Goal: Transaction & Acquisition: Download file/media

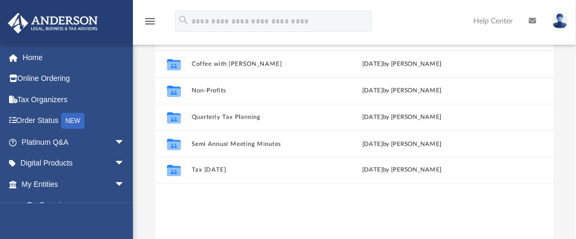
scroll to position [233, 390]
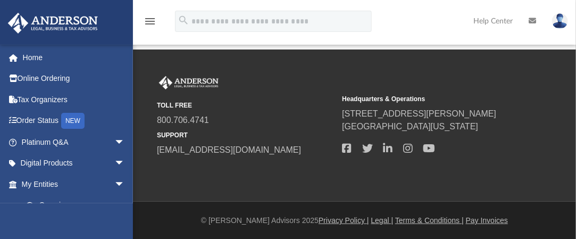
scroll to position [30, 0]
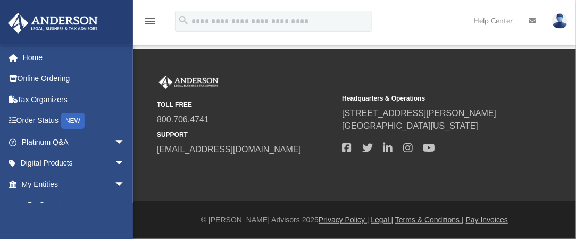
click at [131, 206] on div "davidebess@gmail.com Sign Out davidebess@gmail.com Home Online Ordering Tax Org…" at bounding box center [66, 163] width 133 height 239
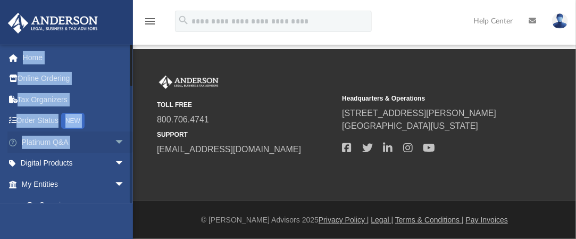
drag, startPoint x: 131, startPoint y: 206, endPoint x: 121, endPoint y: 132, distance: 74.5
click at [121, 132] on div "davidebess@gmail.com Sign Out davidebess@gmail.com Home Online Ordering Tax Org…" at bounding box center [66, 163] width 133 height 239
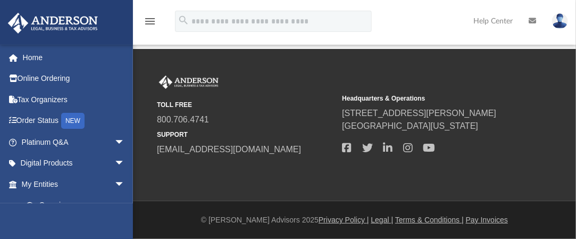
click at [133, 81] on div "TOLL FREE 800.706.4741 SUPPORT info@andersonadvisors.com Headquarters & Operati…" at bounding box center [354, 125] width 443 height 99
click at [131, 70] on div at bounding box center [131, 65] width 2 height 42
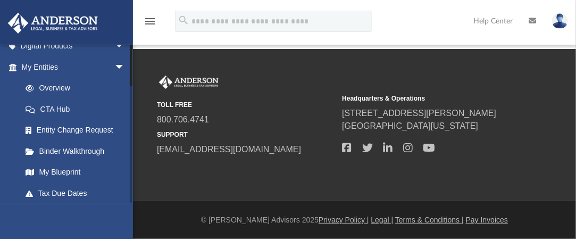
click at [130, 96] on div at bounding box center [131, 123] width 3 height 159
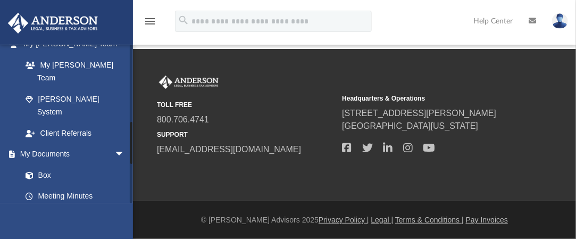
scroll to position [308, 0]
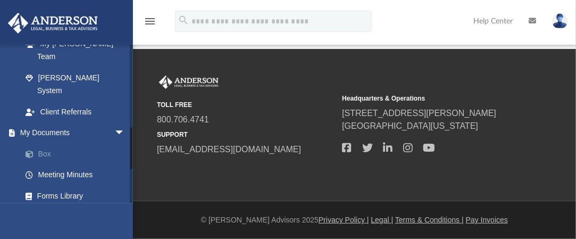
click at [48, 143] on link "Box" at bounding box center [78, 153] width 126 height 21
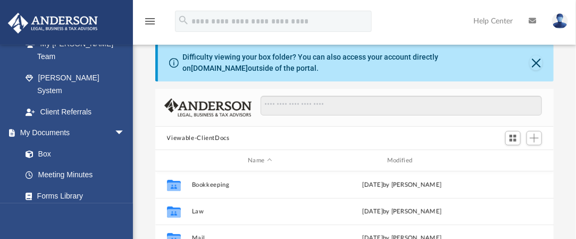
scroll to position [233, 390]
click at [536, 60] on button "Close" at bounding box center [536, 62] width 13 height 15
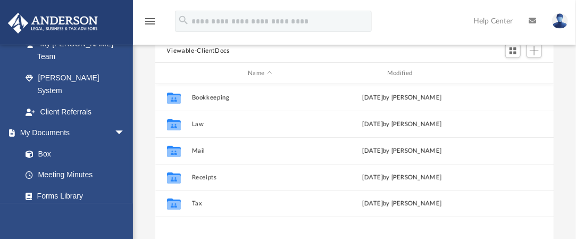
scroll to position [94, 0]
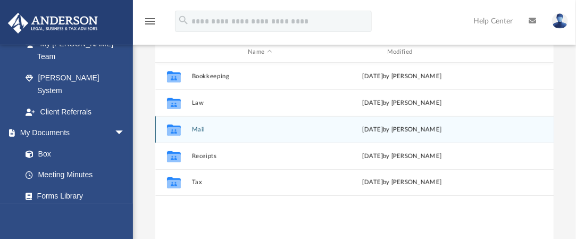
click at [174, 128] on icon "grid" at bounding box center [173, 131] width 14 height 9
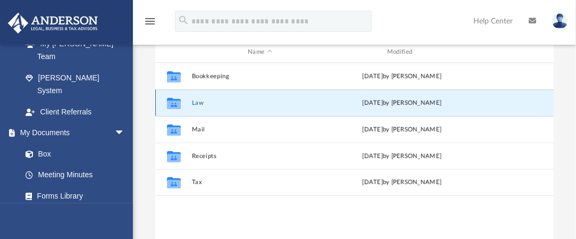
click at [197, 101] on button "Law" at bounding box center [259, 102] width 137 height 7
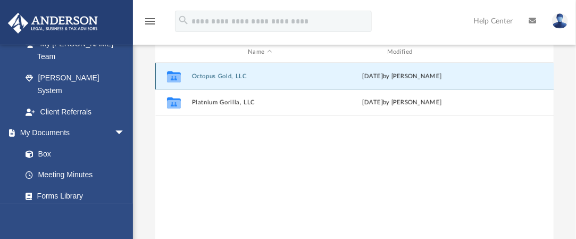
click at [202, 75] on button "Octopus Gold, LLC" at bounding box center [259, 76] width 137 height 7
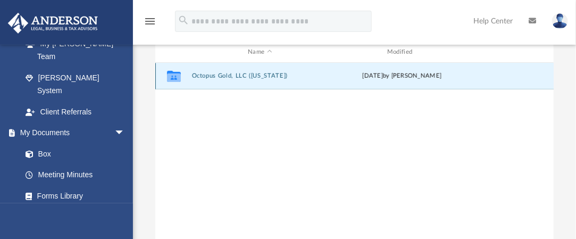
click at [212, 77] on button "Octopus Gold, LLC (Florida)" at bounding box center [259, 75] width 137 height 7
click at [197, 73] on button "Initial Docs" at bounding box center [259, 75] width 137 height 7
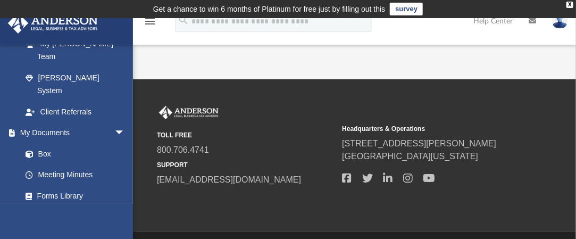
click at [542, 57] on div "App davidebess@gmail.com Sign Out davidebess@gmail.com Home Online Ordering Tax…" at bounding box center [288, 48] width 576 height 61
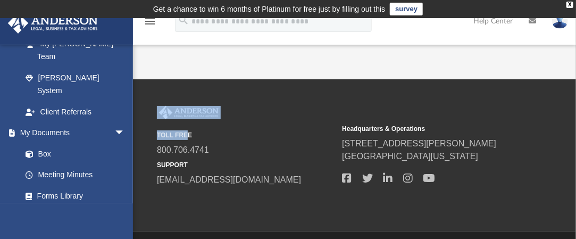
click at [542, 57] on div "App davidebess@gmail.com Sign Out davidebess@gmail.com Home Online Ordering Tax…" at bounding box center [288, 48] width 576 height 61
click at [45, 143] on link "Box" at bounding box center [78, 153] width 126 height 21
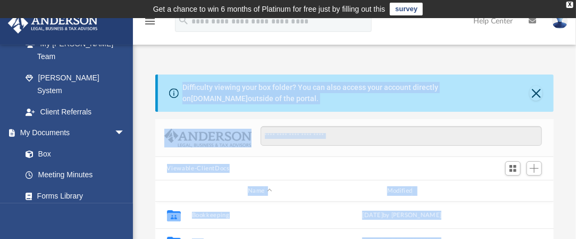
scroll to position [233, 390]
click at [171, 181] on div "Name Modified" at bounding box center [354, 190] width 399 height 21
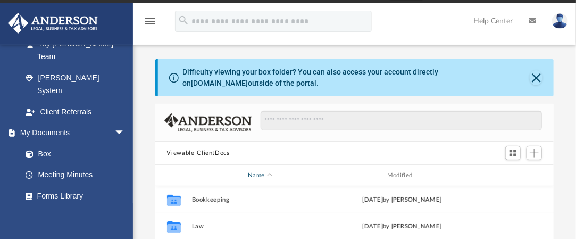
scroll to position [148, 0]
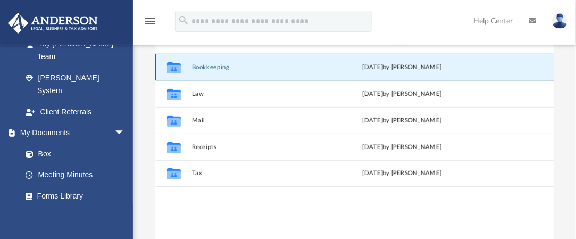
click at [206, 66] on button "Bookkeeping" at bounding box center [259, 67] width 137 height 7
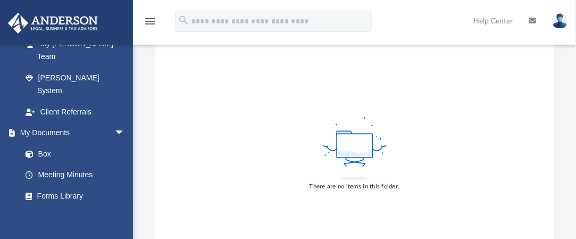
scroll to position [0, 0]
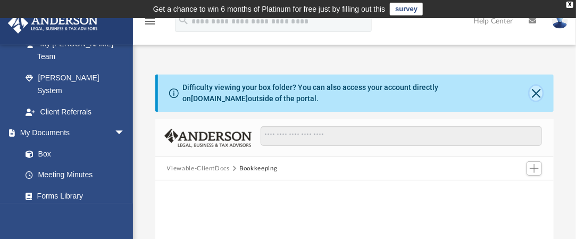
click at [535, 95] on button "Close" at bounding box center [536, 93] width 13 height 15
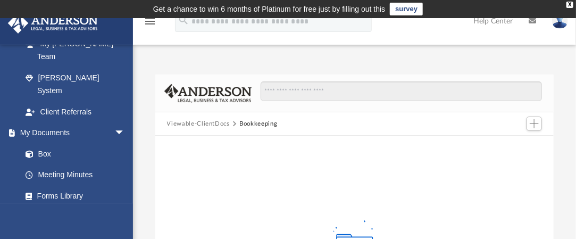
click at [200, 123] on button "Viewable-ClientDocs" at bounding box center [198, 124] width 63 height 10
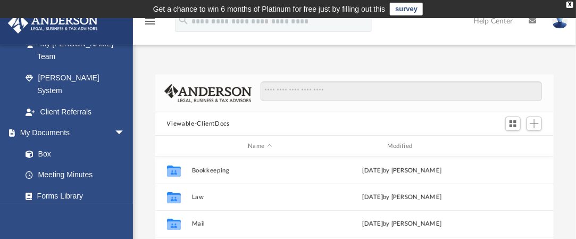
scroll to position [233, 390]
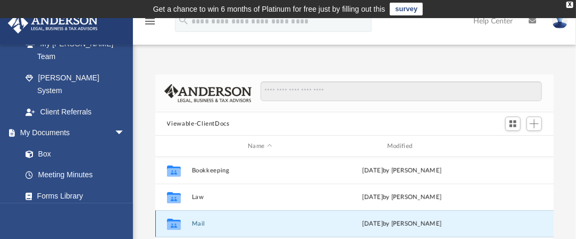
click at [199, 222] on button "Mail" at bounding box center [259, 223] width 137 height 7
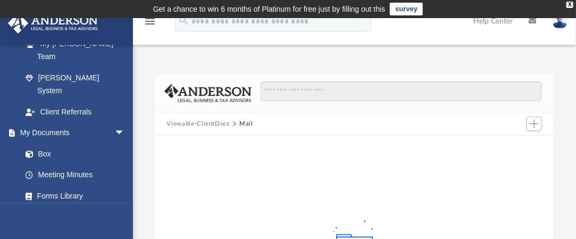
click at [188, 121] on button "Viewable-ClientDocs" at bounding box center [198, 124] width 63 height 10
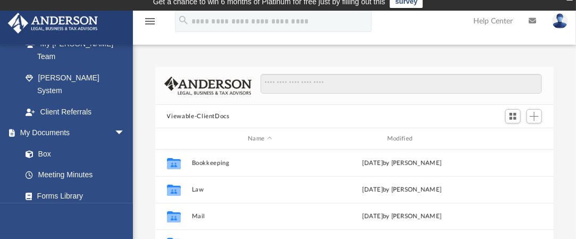
scroll to position [0, 0]
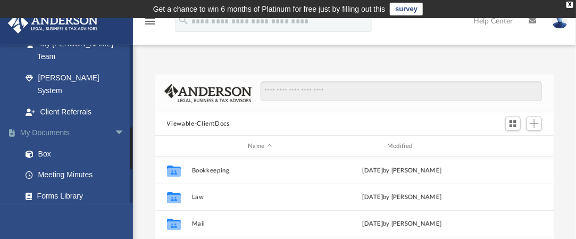
click at [46, 122] on link "My Documents arrow_drop_down" at bounding box center [73, 132] width 133 height 21
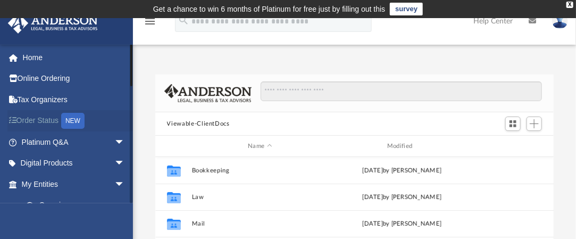
click at [54, 119] on link "Order Status NEW" at bounding box center [73, 121] width 133 height 22
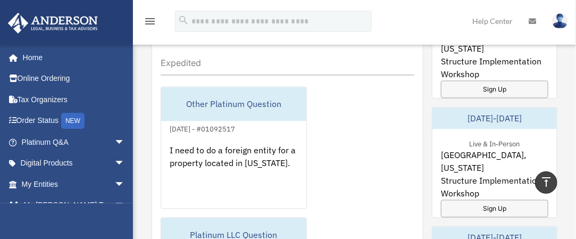
scroll to position [691, 0]
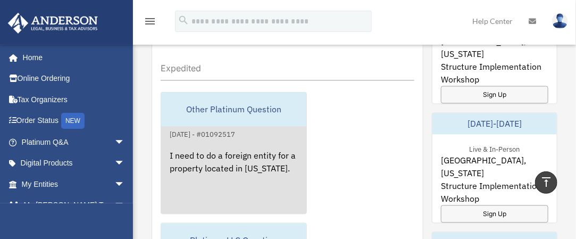
click at [218, 132] on div "August 28, 2025 - #01092517" at bounding box center [202, 133] width 82 height 11
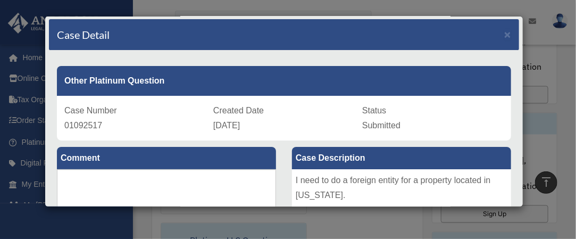
scroll to position [0, 0]
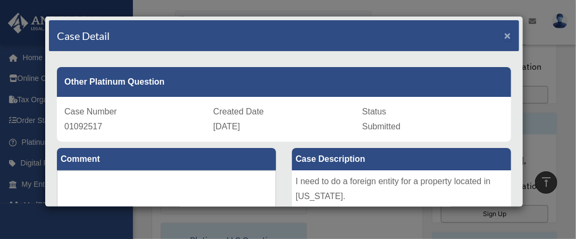
click at [504, 32] on span "×" at bounding box center [507, 35] width 7 height 12
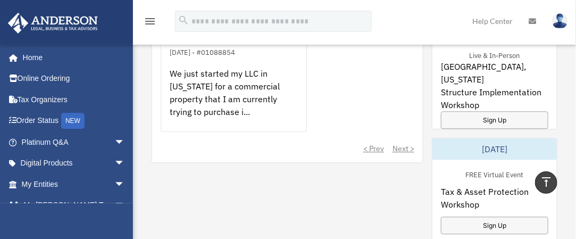
scroll to position [851, 0]
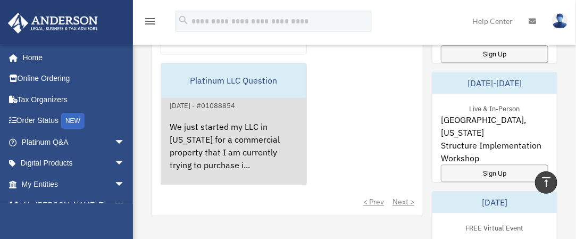
click at [249, 89] on div "Platinum LLC Question" at bounding box center [233, 80] width 145 height 34
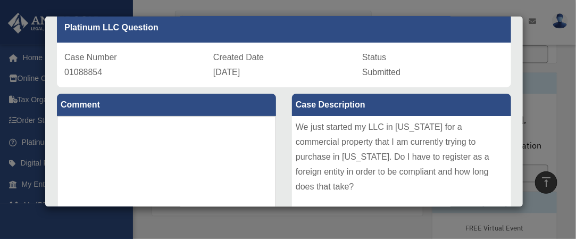
scroll to position [0, 0]
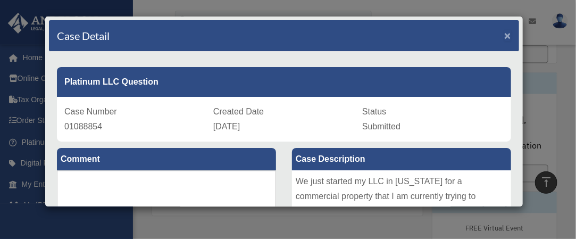
click at [504, 35] on span "×" at bounding box center [507, 35] width 7 height 12
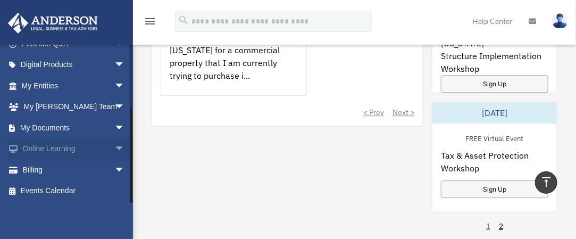
scroll to position [904, 0]
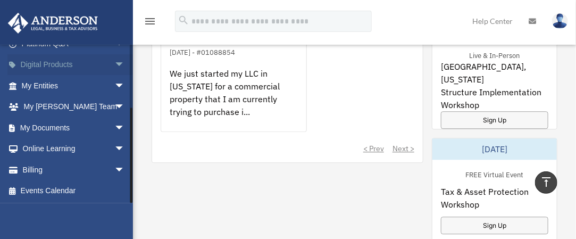
click at [114, 56] on span "arrow_drop_down" at bounding box center [124, 65] width 21 height 22
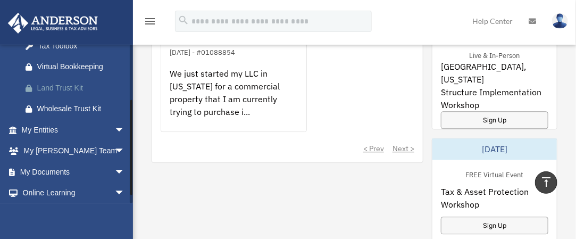
scroll to position [160, 0]
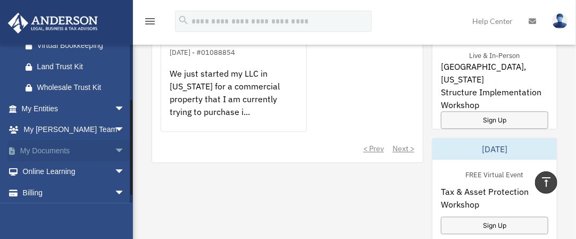
click at [114, 146] on span "arrow_drop_down" at bounding box center [124, 151] width 21 height 22
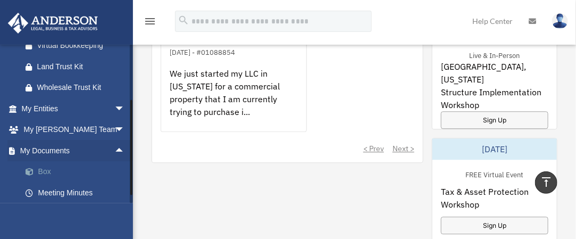
click at [41, 169] on link "Box" at bounding box center [78, 171] width 126 height 21
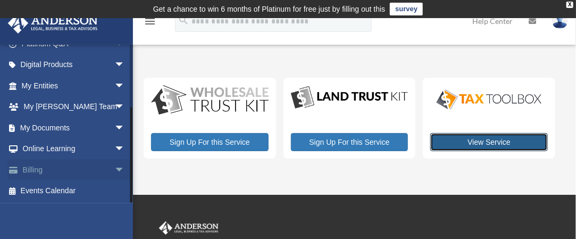
scroll to position [45, 0]
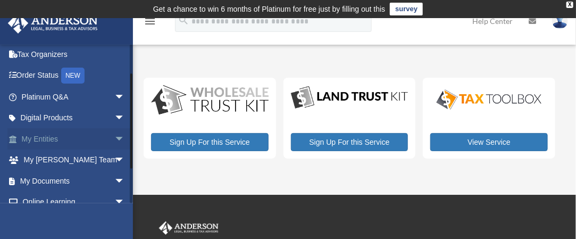
click at [52, 136] on link "My Entities arrow_drop_down" at bounding box center [73, 138] width 133 height 21
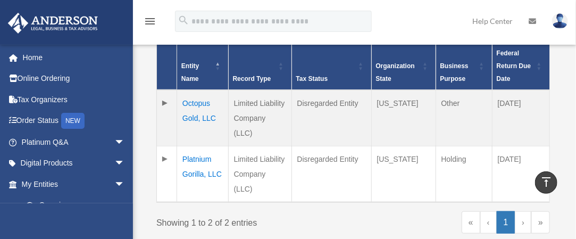
scroll to position [266, 0]
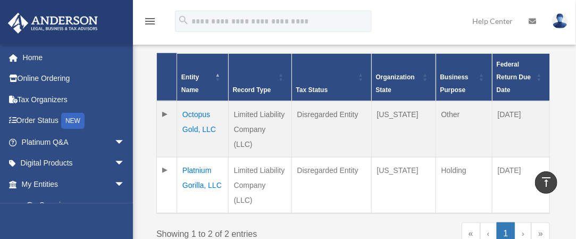
click at [193, 157] on td "Platnium Gorilla, LLC" at bounding box center [203, 185] width 52 height 56
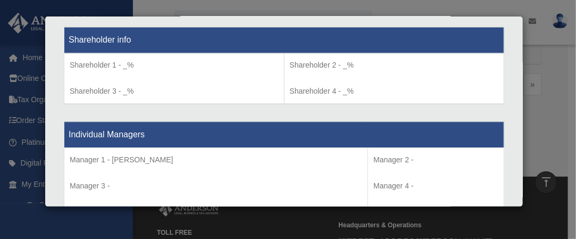
scroll to position [890, 0]
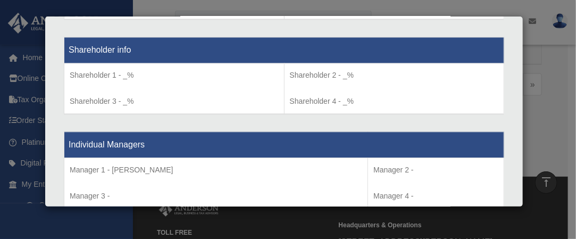
click at [554, 94] on div "Details × Articles Sent Organizational Date" at bounding box center [288, 119] width 576 height 239
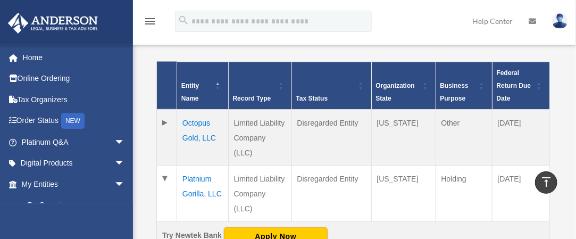
scroll to position [266, 0]
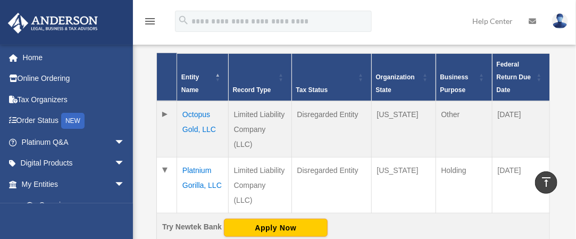
click at [162, 109] on td at bounding box center [167, 129] width 20 height 56
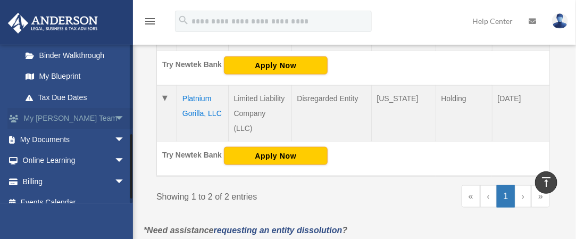
scroll to position [224, 0]
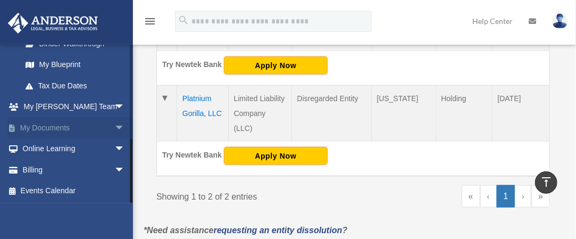
click at [114, 127] on span "arrow_drop_down" at bounding box center [124, 128] width 21 height 22
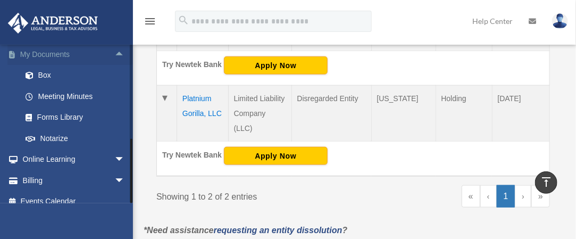
scroll to position [308, 0]
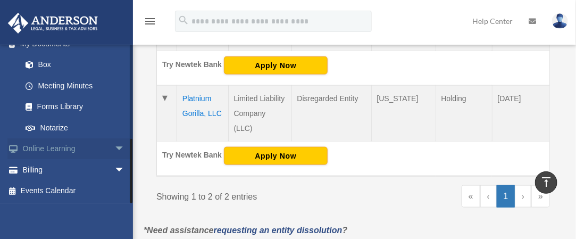
click at [114, 146] on span "arrow_drop_down" at bounding box center [124, 149] width 21 height 22
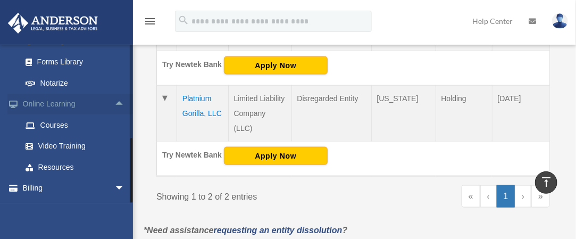
scroll to position [371, 0]
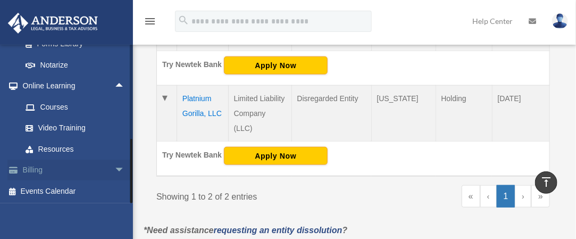
click at [114, 167] on span "arrow_drop_down" at bounding box center [124, 171] width 21 height 22
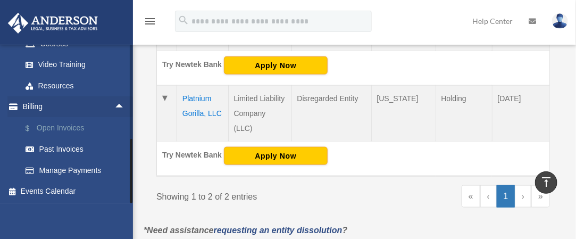
click at [60, 118] on link "$ Open Invoices" at bounding box center [78, 128] width 126 height 22
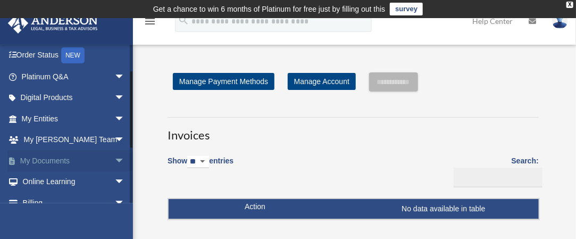
scroll to position [53, 0]
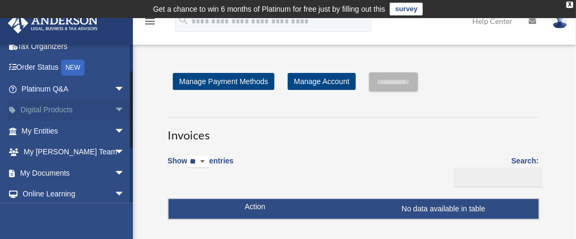
click at [114, 108] on span "arrow_drop_down" at bounding box center [124, 110] width 21 height 22
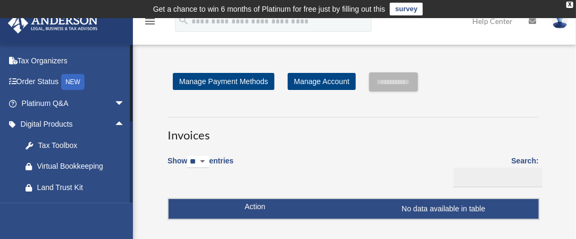
scroll to position [0, 0]
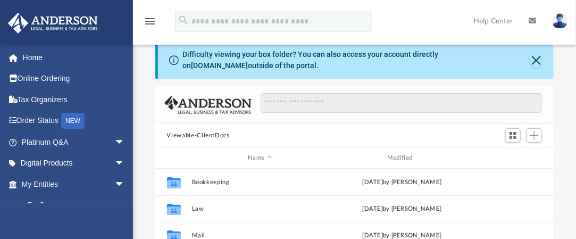
scroll to position [53, 0]
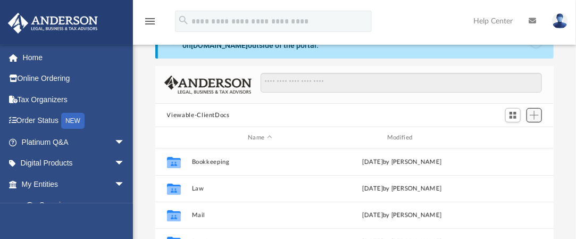
click at [532, 119] on span "Add" at bounding box center [534, 115] width 9 height 9
click at [509, 135] on li "Upload" at bounding box center [520, 136] width 34 height 11
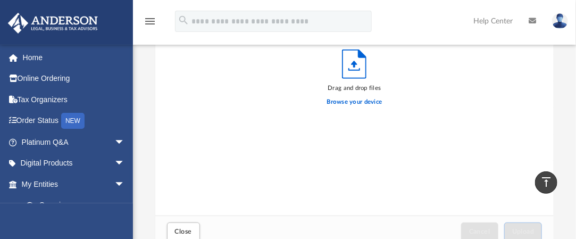
scroll to position [160, 0]
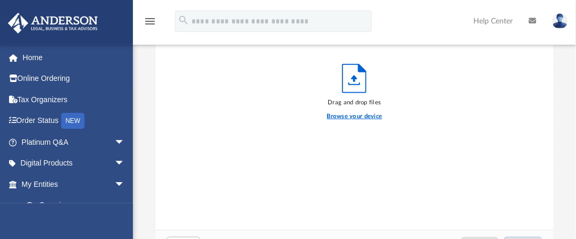
click at [349, 113] on label "Browse your device" at bounding box center [354, 117] width 55 height 10
click at [0, 0] on input "Browse your device" at bounding box center [0, 0] width 0 height 0
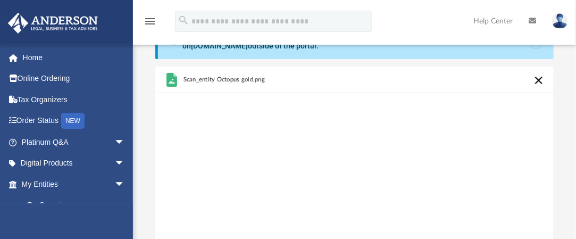
scroll to position [53, 0]
click at [173, 77] on icon "grid" at bounding box center [171, 79] width 11 height 14
click at [205, 83] on div "Scan_entity Octopus gold.png" at bounding box center [262, 79] width 158 height 23
click at [206, 81] on span "Scan_entity Octopus gold.png" at bounding box center [223, 79] width 81 height 7
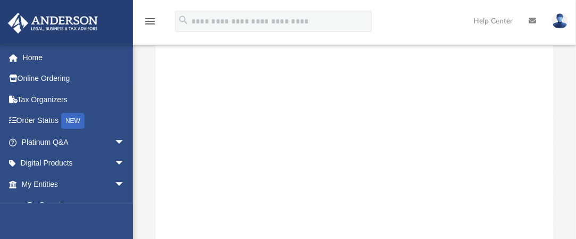
scroll to position [213, 0]
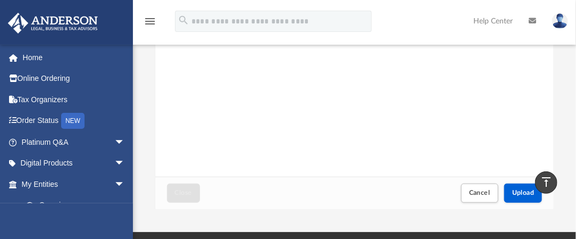
click at [294, 113] on div "Scan_entity Octopus gold.png" at bounding box center [354, 41] width 399 height 270
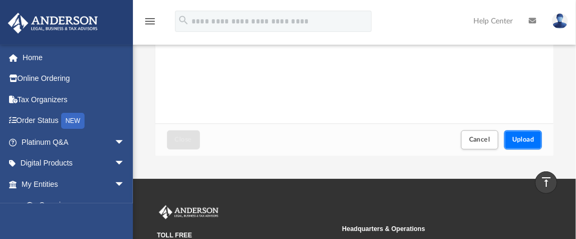
click at [517, 142] on span "Upload" at bounding box center [523, 139] width 22 height 6
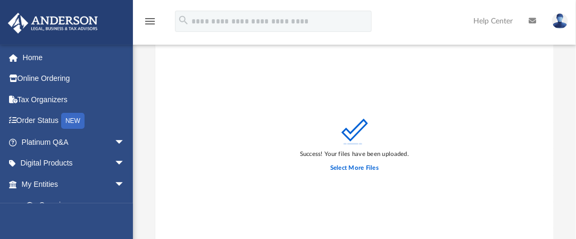
scroll to position [160, 0]
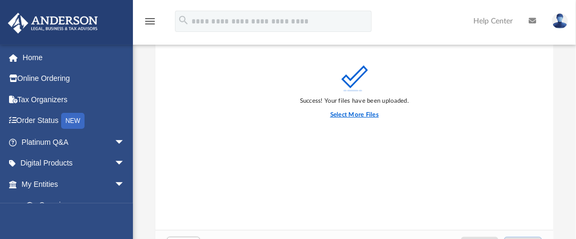
click at [351, 113] on label "Select More Files" at bounding box center [354, 115] width 48 height 10
click at [0, 0] on input "Select More Files" at bounding box center [0, 0] width 0 height 0
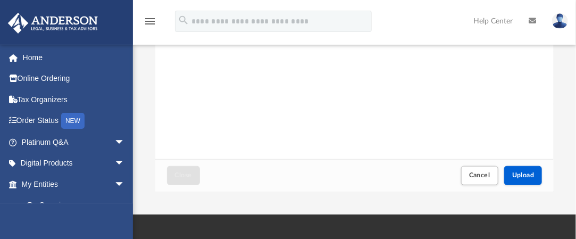
scroll to position [266, 0]
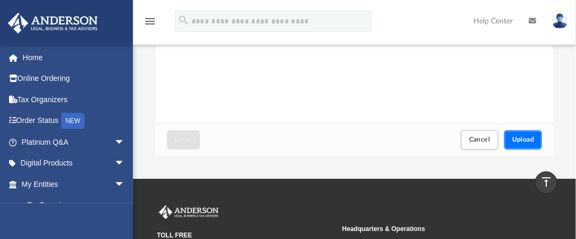
click at [509, 138] on button "Upload" at bounding box center [523, 139] width 38 height 19
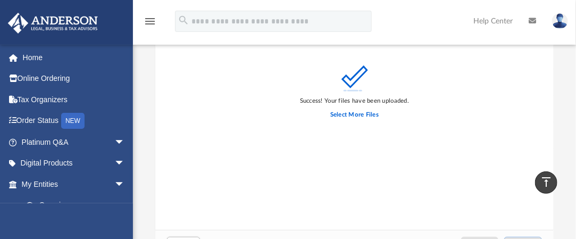
scroll to position [0, 0]
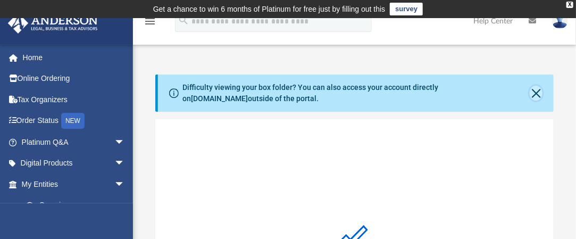
click at [531, 94] on button "Close" at bounding box center [536, 93] width 13 height 15
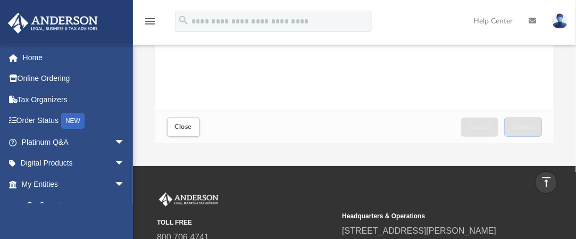
scroll to position [213, 0]
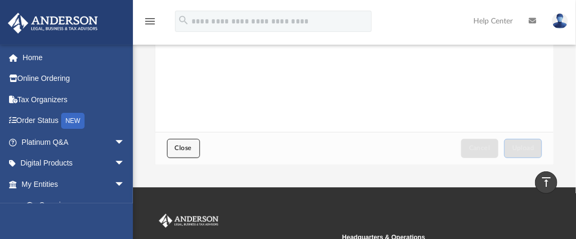
click at [184, 147] on span "Close" at bounding box center [183, 148] width 17 height 6
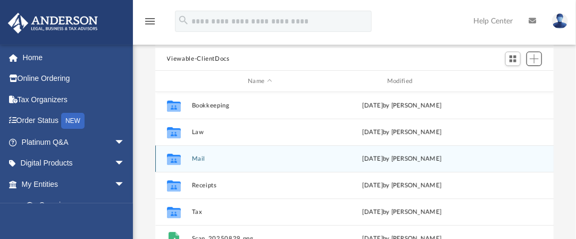
scroll to position [57, 0]
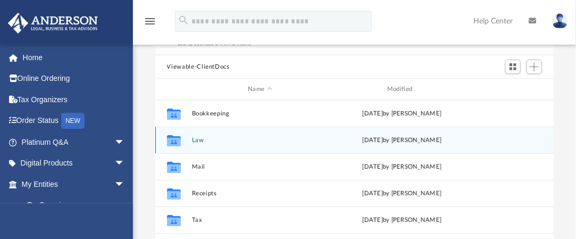
click at [194, 137] on button "Law" at bounding box center [259, 140] width 137 height 7
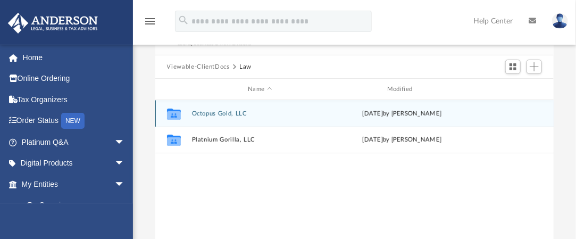
click at [200, 114] on button "Octopus Gold, LLC" at bounding box center [259, 113] width 137 height 7
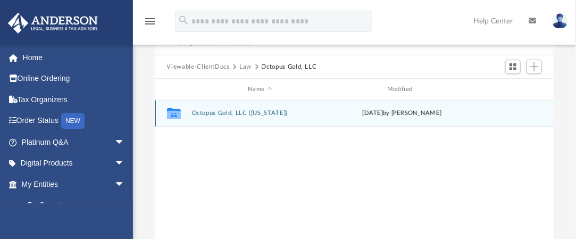
click at [205, 111] on button "Octopus Gold, LLC (Florida)" at bounding box center [259, 113] width 137 height 7
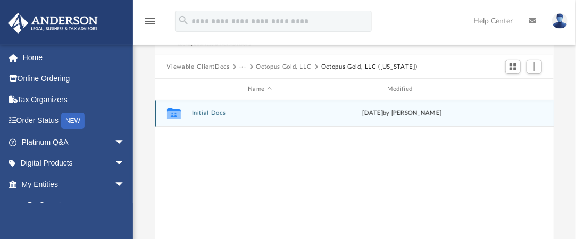
click at [205, 111] on button "Initial Docs" at bounding box center [259, 113] width 137 height 7
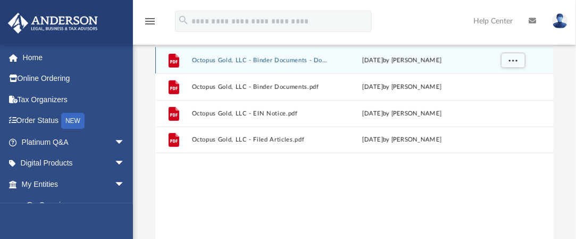
scroll to position [4, 0]
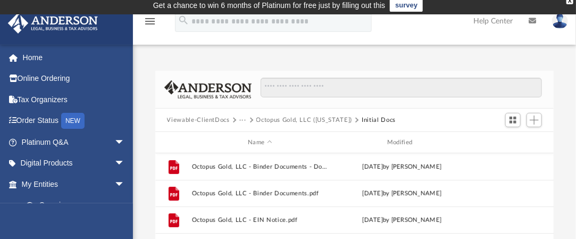
click at [216, 119] on button "Viewable-ClientDocs" at bounding box center [198, 120] width 63 height 10
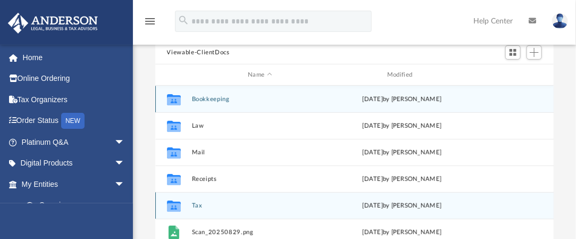
scroll to position [57, 0]
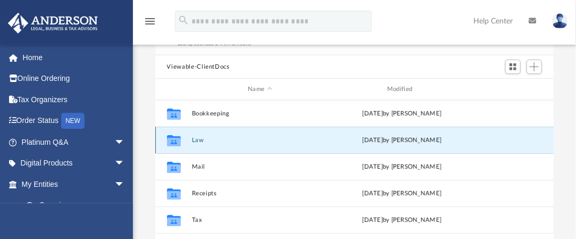
click at [197, 137] on button "Law" at bounding box center [259, 140] width 137 height 7
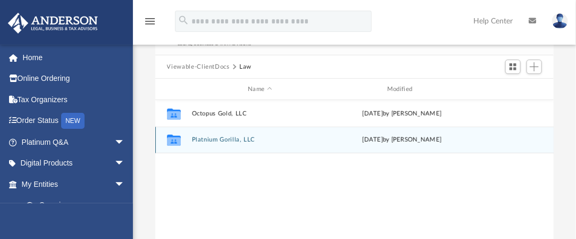
click at [206, 138] on button "Platnium Gorilla, LLC" at bounding box center [259, 139] width 137 height 7
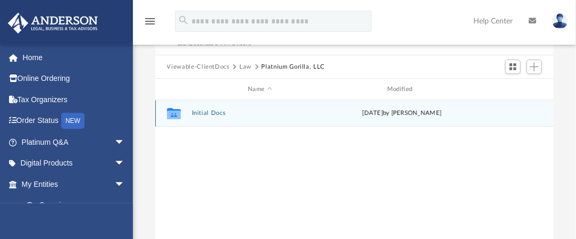
click at [208, 108] on div "Collaborated Folder Initial Docs today by Marielle Palivino" at bounding box center [354, 113] width 399 height 27
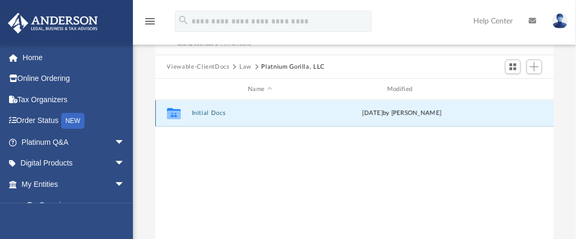
click at [202, 112] on button "Initial Docs" at bounding box center [259, 113] width 137 height 7
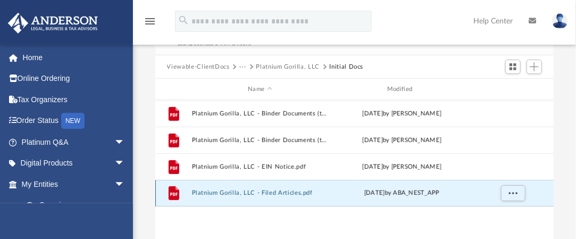
click at [247, 192] on button "Platnium Gorilla, LLC - Filed Articles.pdf" at bounding box center [259, 192] width 137 height 7
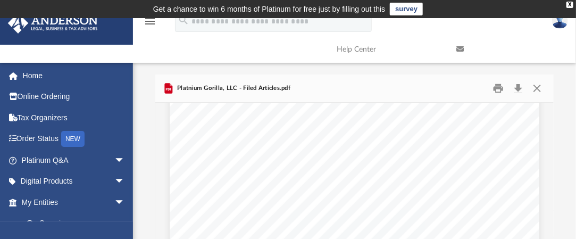
scroll to position [0, 0]
click at [540, 90] on button "Close" at bounding box center [537, 88] width 19 height 16
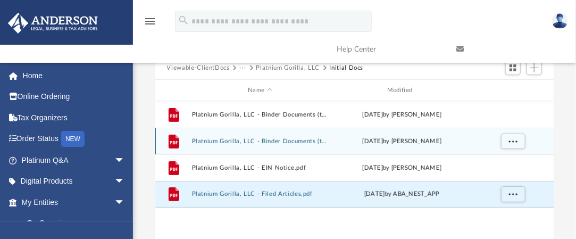
scroll to position [77, 0]
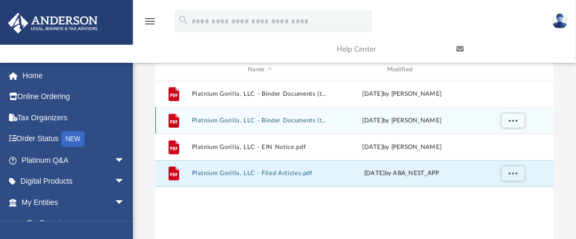
click at [294, 118] on button "Platnium Gorilla, LLC - Binder Documents (to be shipped).pdf" at bounding box center [259, 120] width 137 height 7
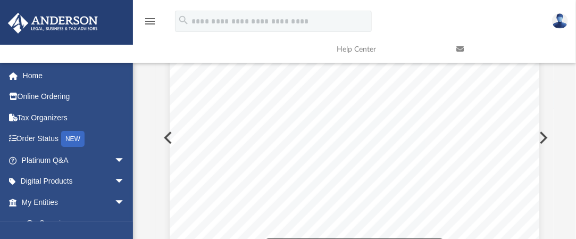
scroll to position [0, 0]
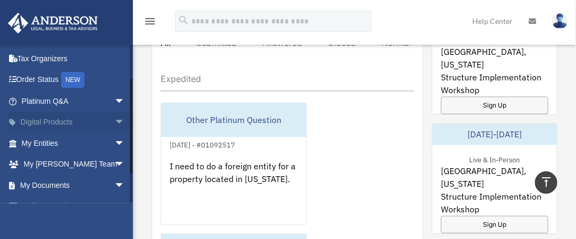
scroll to position [53, 0]
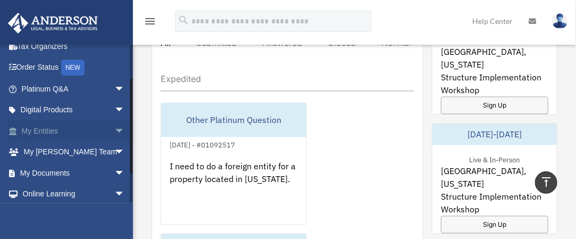
click at [58, 128] on link "My Entities arrow_drop_down" at bounding box center [73, 130] width 133 height 21
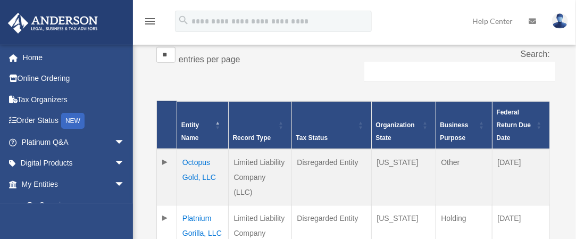
scroll to position [230, 0]
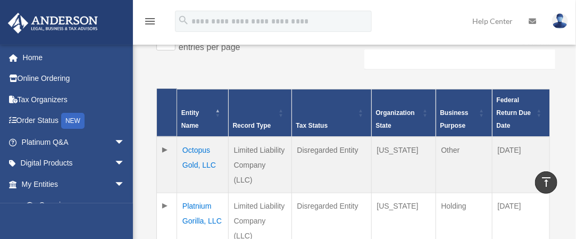
click at [190, 143] on td "Octopus Gold, LLC" at bounding box center [203, 165] width 52 height 56
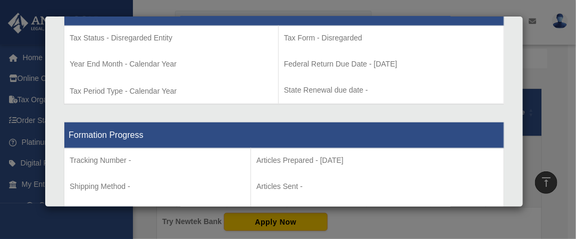
scroll to position [479, 0]
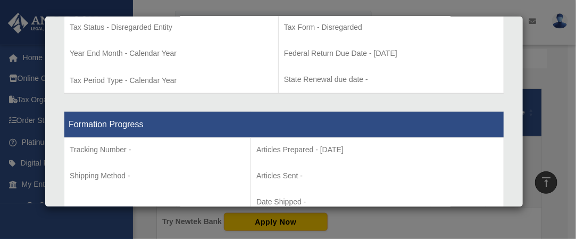
click at [560, 145] on div "Details × Articles Sent Organizational Date" at bounding box center [288, 119] width 576 height 239
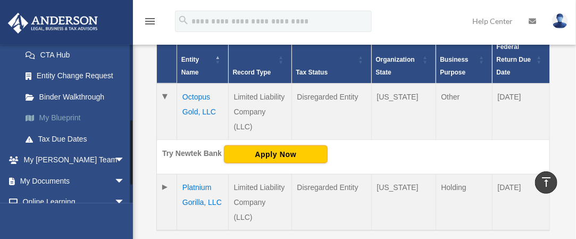
scroll to position [224, 0]
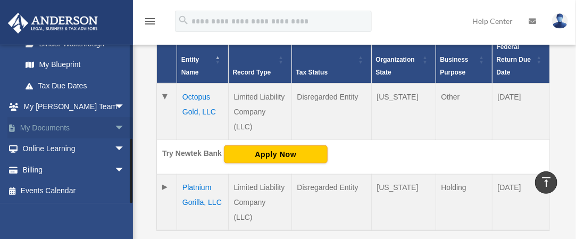
click at [114, 128] on span "arrow_drop_down" at bounding box center [124, 128] width 21 height 22
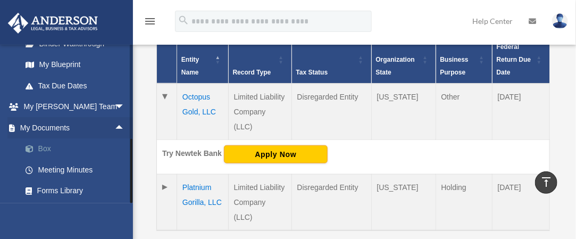
click at [40, 143] on link "Box" at bounding box center [78, 148] width 126 height 21
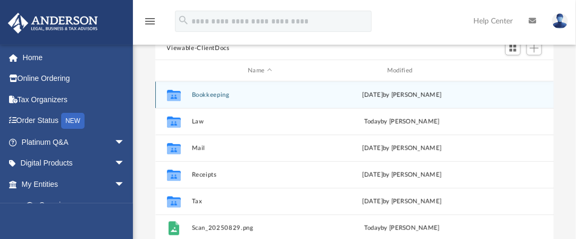
scroll to position [106, 0]
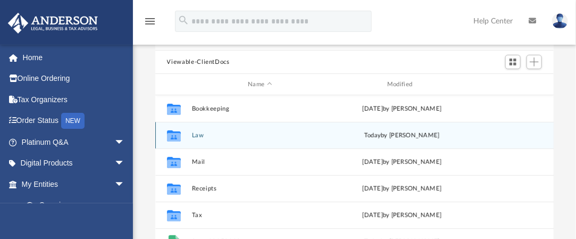
click at [201, 132] on button "Law" at bounding box center [259, 135] width 137 height 7
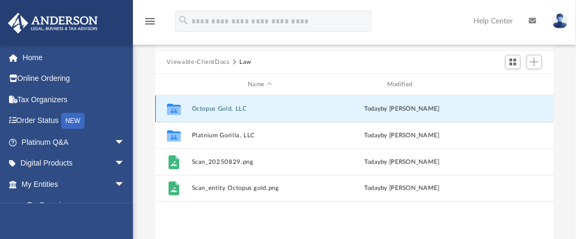
click at [217, 108] on button "Octopus Gold, LLC" at bounding box center [259, 108] width 137 height 7
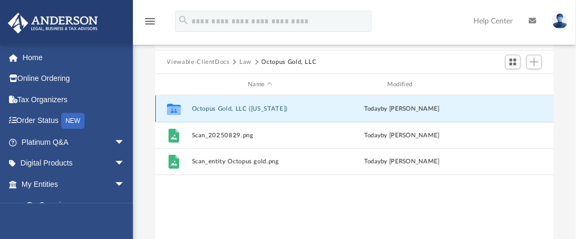
click at [208, 107] on button "Octopus Gold, LLC ([US_STATE])" at bounding box center [259, 108] width 137 height 7
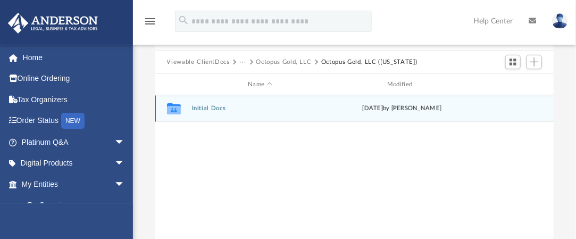
click at [205, 105] on button "Initial Docs" at bounding box center [259, 108] width 137 height 7
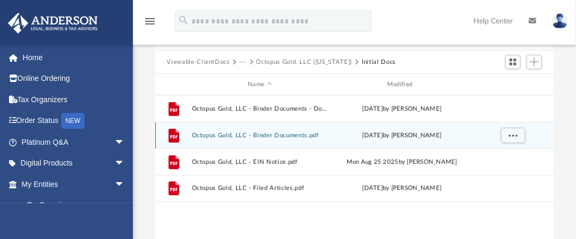
click at [257, 134] on button "Octopus Gold, LLC - Binder Documents.pdf" at bounding box center [259, 135] width 137 height 7
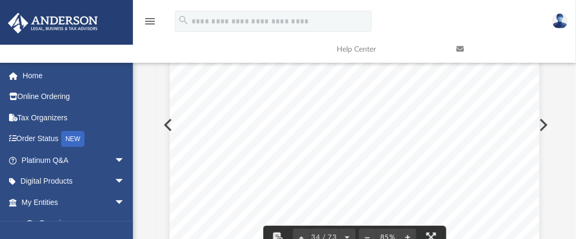
scroll to position [16486, 0]
drag, startPoint x: 551, startPoint y: 110, endPoint x: 549, endPoint y: 116, distance: 6.7
click at [549, 116] on button "Preview" at bounding box center [542, 125] width 23 height 30
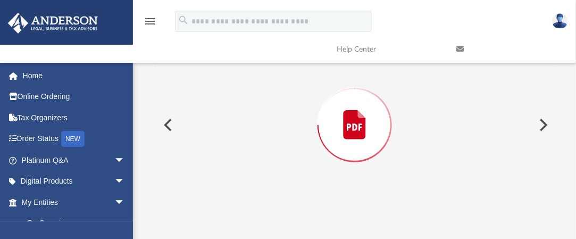
drag, startPoint x: 549, startPoint y: 116, endPoint x: 546, endPoint y: 121, distance: 5.9
click at [546, 121] on button "Preview" at bounding box center [542, 125] width 23 height 30
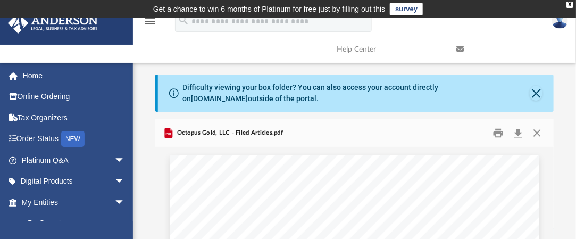
click at [527, 94] on div "Difficulty viewing your box folder? You can also access your account directly o…" at bounding box center [355, 93] width 347 height 22
click at [534, 94] on button "Close" at bounding box center [536, 93] width 13 height 15
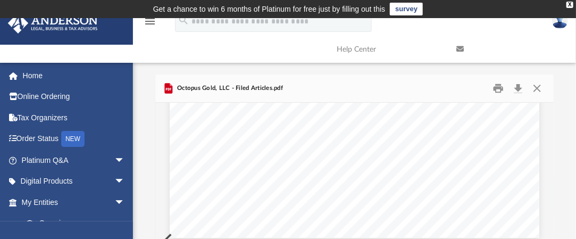
scroll to position [319, 0]
click at [535, 86] on button "Close" at bounding box center [537, 88] width 19 height 16
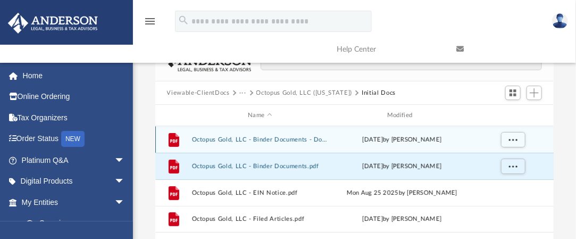
scroll to position [53, 0]
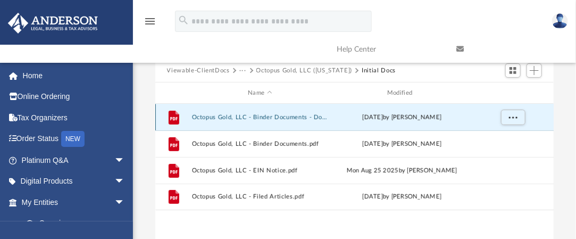
click at [300, 115] on button "Octopus Gold, LLC - Binder Documents - DocuSigned.pdf" at bounding box center [259, 117] width 137 height 7
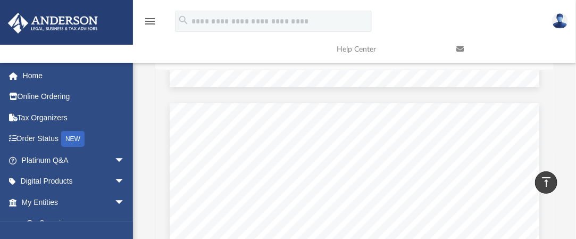
scroll to position [0, 0]
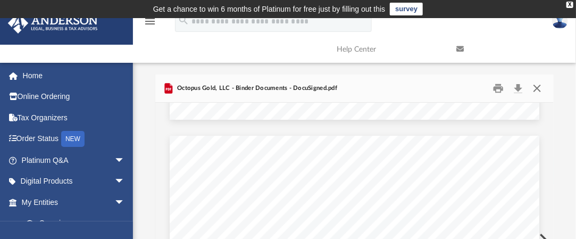
click at [540, 90] on button "Close" at bounding box center [537, 88] width 19 height 16
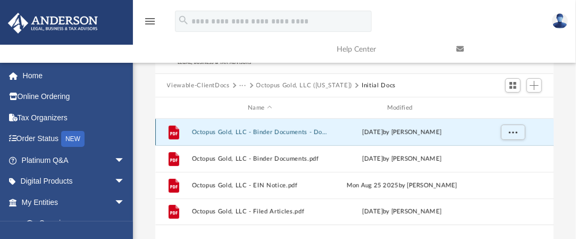
scroll to position [53, 0]
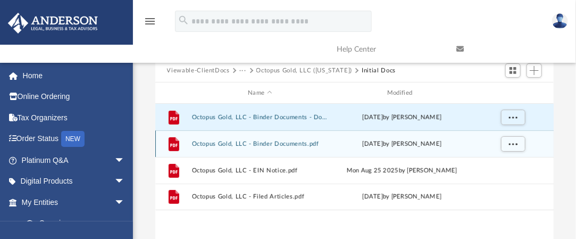
click at [309, 142] on button "Octopus Gold, LLC - Binder Documents.pdf" at bounding box center [259, 143] width 137 height 7
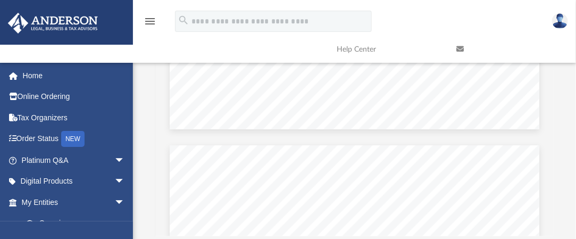
scroll to position [155, 0]
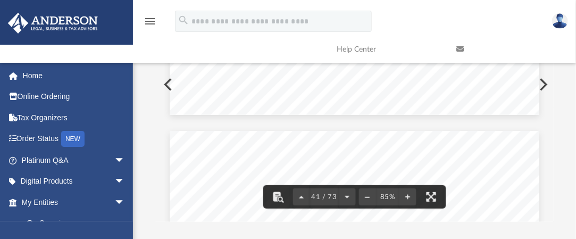
drag, startPoint x: 549, startPoint y: 97, endPoint x: 546, endPoint y: 112, distance: 15.3
click at [546, 112] on div "Operating Agreement of Octopus Gold, LLC Page 21 of 43 (d) Executing All Other …" at bounding box center [354, 84] width 399 height 274
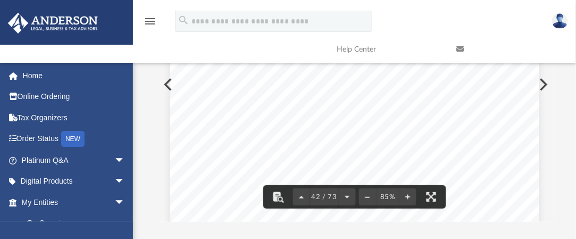
scroll to position [20556, 0]
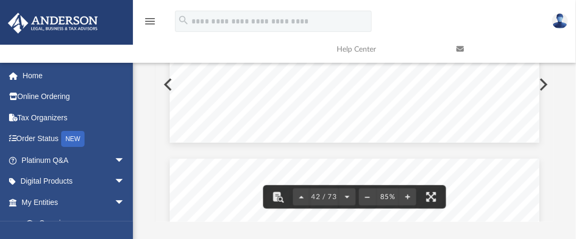
drag, startPoint x: 551, startPoint y: 98, endPoint x: 548, endPoint y: 104, distance: 6.9
click at [548, 104] on div "Operating Agreement of Octopus Gold, LLC Page 22 of 43 Section 12.12 Creditor R…" at bounding box center [354, 84] width 399 height 274
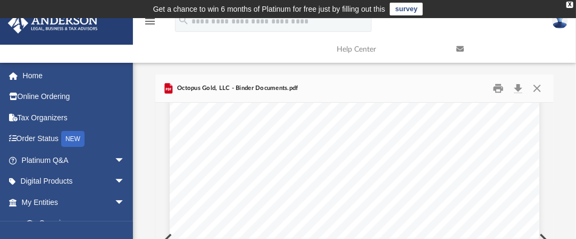
scroll to position [6948, 0]
click at [516, 87] on button "Download" at bounding box center [517, 88] width 19 height 16
click at [501, 83] on button "Print" at bounding box center [498, 88] width 21 height 16
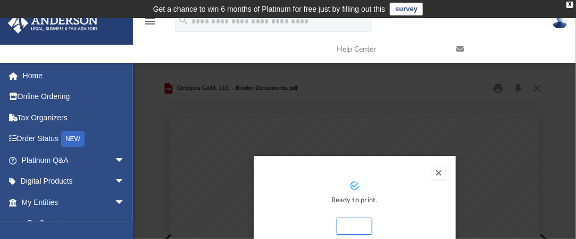
click at [438, 174] on button "Preview" at bounding box center [438, 172] width 13 height 13
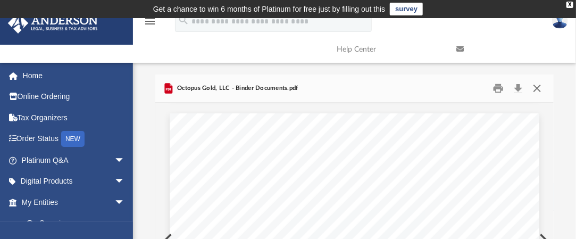
click at [538, 91] on button "Close" at bounding box center [537, 88] width 19 height 16
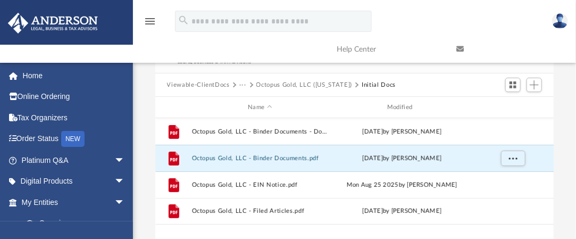
scroll to position [43, 0]
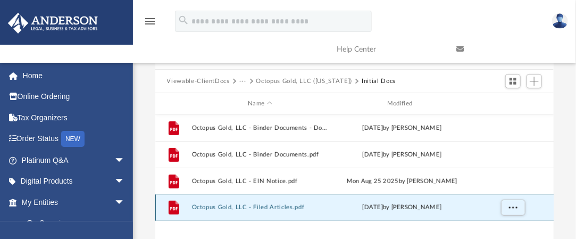
click at [280, 206] on button "Octopus Gold, LLC - Filed Articles.pdf" at bounding box center [259, 207] width 137 height 7
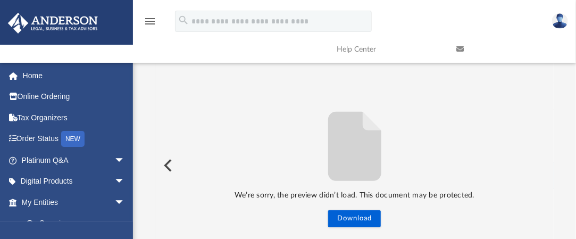
scroll to position [102, 0]
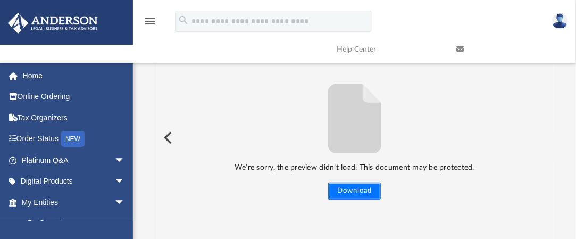
click at [360, 194] on button "Download" at bounding box center [354, 190] width 53 height 17
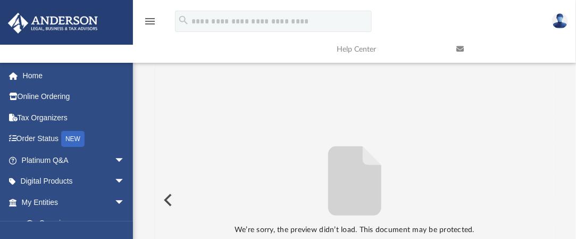
scroll to position [0, 0]
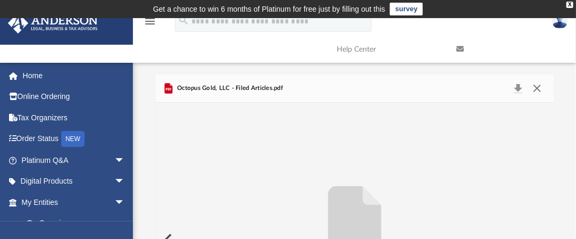
click at [538, 89] on button "Close" at bounding box center [537, 88] width 19 height 15
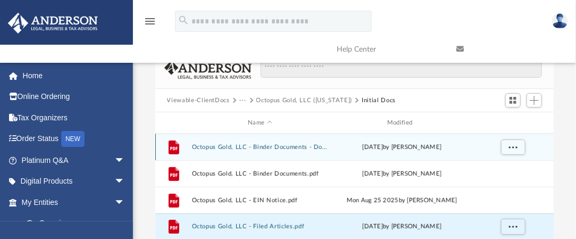
scroll to position [77, 0]
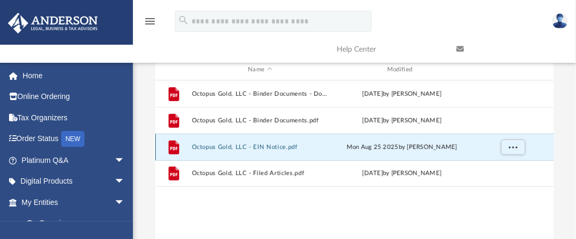
click at [284, 145] on button "Octopus Gold, LLC - EIN Notice.pdf" at bounding box center [259, 147] width 137 height 7
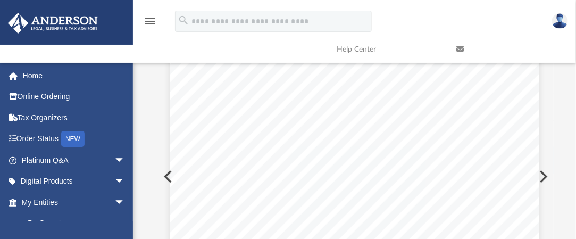
scroll to position [49, 0]
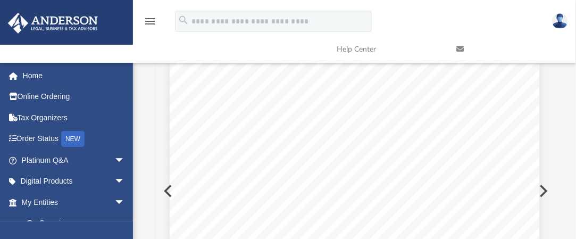
scroll to position [0, 0]
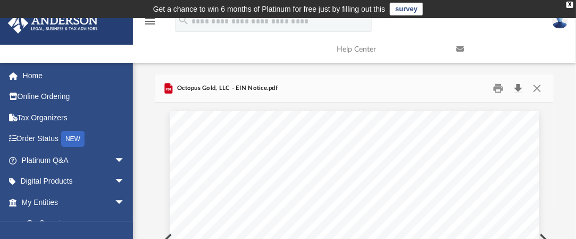
click at [521, 88] on button "Download" at bounding box center [517, 88] width 19 height 16
click at [537, 83] on button "Close" at bounding box center [537, 88] width 19 height 16
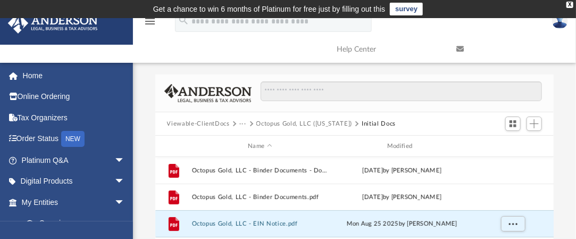
click at [196, 120] on button "Viewable-ClientDocs" at bounding box center [198, 124] width 63 height 10
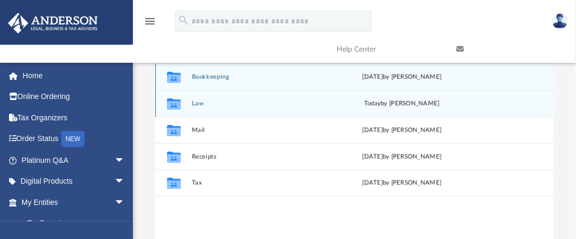
scroll to position [106, 0]
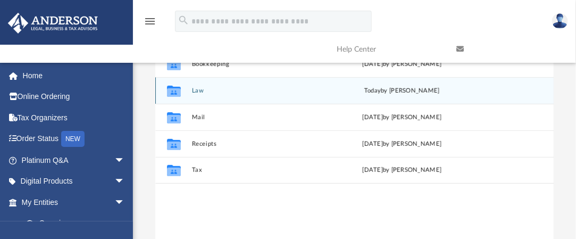
click at [199, 89] on button "Law" at bounding box center [259, 90] width 137 height 7
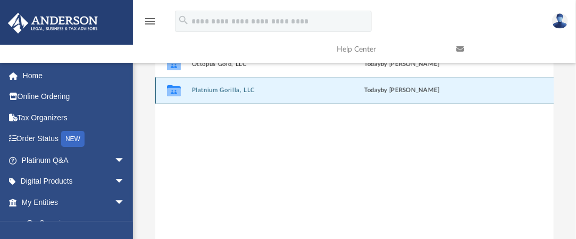
click at [204, 91] on button "Platnium Gorilla, LLC" at bounding box center [259, 90] width 137 height 7
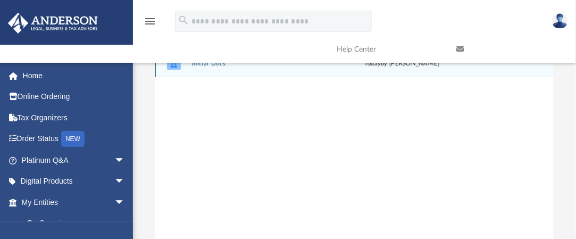
scroll to position [0, 0]
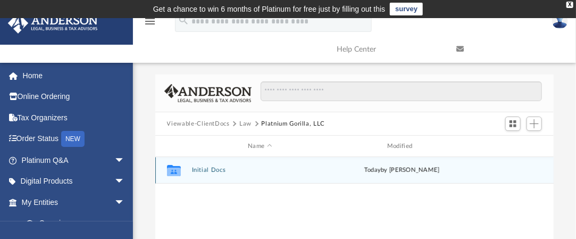
click at [211, 166] on button "Initial Docs" at bounding box center [259, 169] width 137 height 7
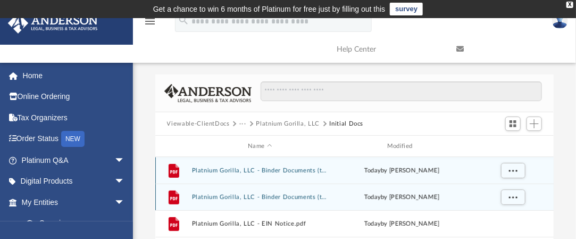
scroll to position [53, 0]
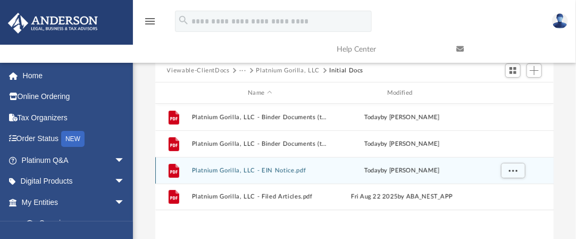
click at [280, 168] on button "Platnium Gorilla, LLC - EIN Notice.pdf" at bounding box center [259, 170] width 137 height 7
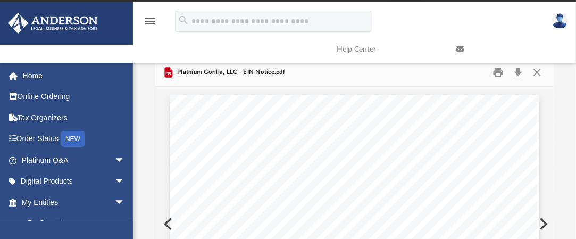
scroll to position [0, 0]
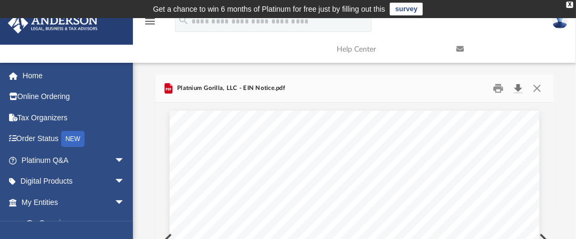
drag, startPoint x: 516, startPoint y: 81, endPoint x: 521, endPoint y: 82, distance: 5.4
click at [520, 82] on button "Download" at bounding box center [517, 88] width 19 height 16
click at [520, 86] on button "Download" at bounding box center [517, 88] width 19 height 16
click at [539, 87] on button "Close" at bounding box center [537, 88] width 19 height 16
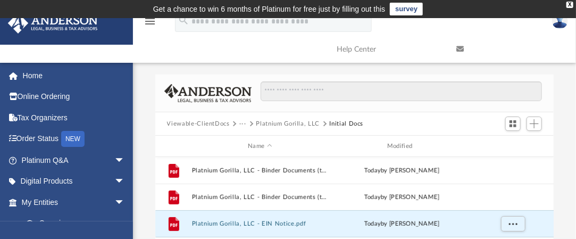
scroll to position [53, 0]
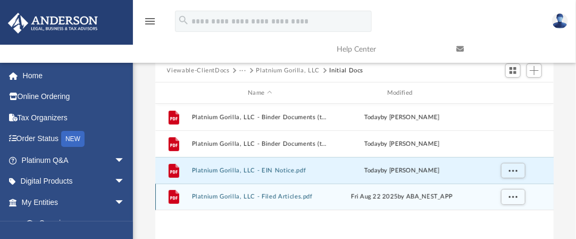
click at [345, 198] on div "[DATE] by ABA_NEST_APP" at bounding box center [401, 197] width 137 height 10
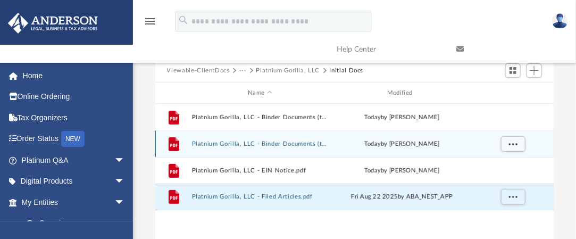
click at [300, 145] on button "Platnium Gorilla, LLC - Binder Documents (to be shipped).pdf" at bounding box center [259, 143] width 137 height 7
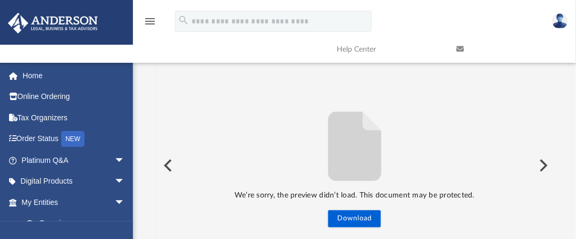
scroll to position [102, 0]
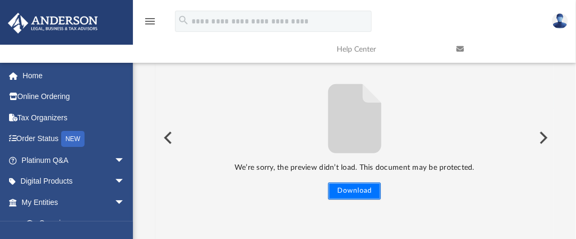
click at [374, 190] on button "Download" at bounding box center [354, 190] width 53 height 17
click at [350, 192] on button "Download" at bounding box center [354, 190] width 53 height 17
click at [341, 187] on button "Download" at bounding box center [354, 190] width 53 height 17
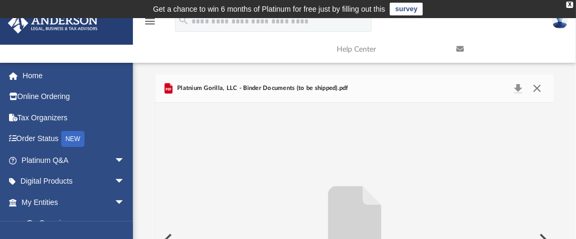
click at [537, 88] on button "Close" at bounding box center [537, 88] width 19 height 15
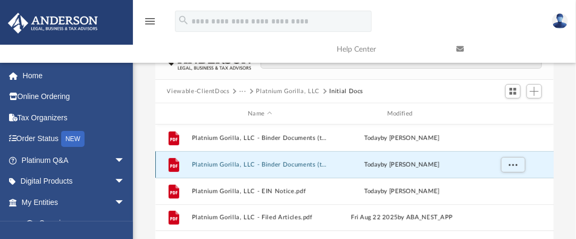
scroll to position [53, 0]
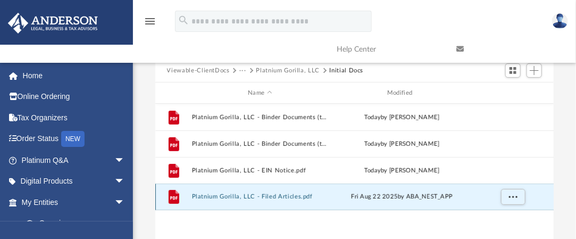
click at [273, 193] on button "Platnium Gorilla, LLC - Filed Articles.pdf" at bounding box center [259, 196] width 137 height 7
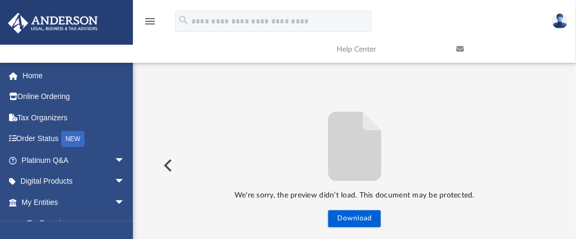
scroll to position [102, 0]
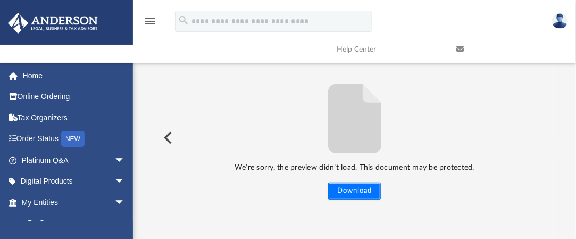
click at [366, 189] on button "Download" at bounding box center [354, 190] width 53 height 17
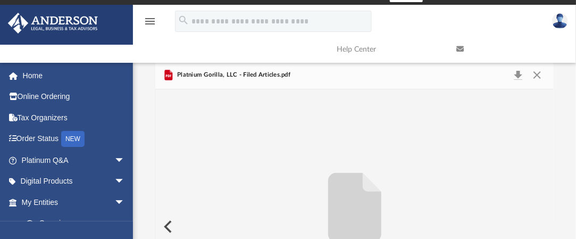
scroll to position [0, 0]
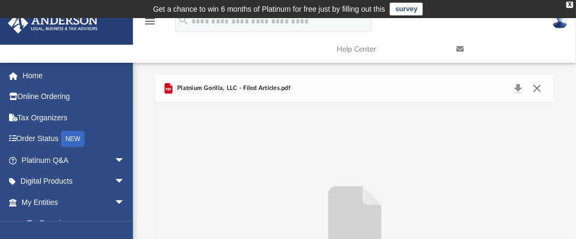
click at [536, 90] on button "Close" at bounding box center [537, 88] width 19 height 15
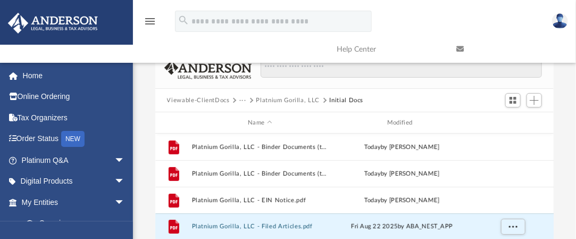
click at [197, 101] on button "Viewable-ClientDocs" at bounding box center [198, 101] width 63 height 10
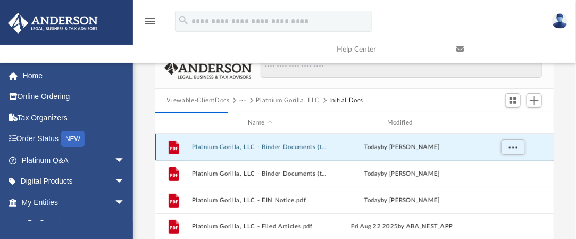
click at [282, 144] on button "Platnium Gorilla, LLC - Binder Documents (to be shipped) - DocuSigned.pdf" at bounding box center [259, 147] width 137 height 7
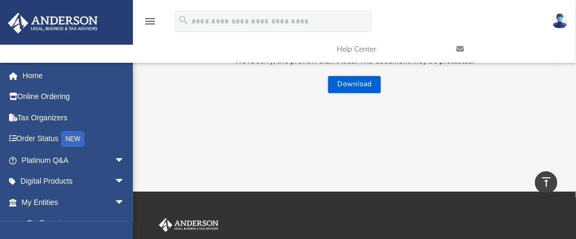
scroll to position [0, 0]
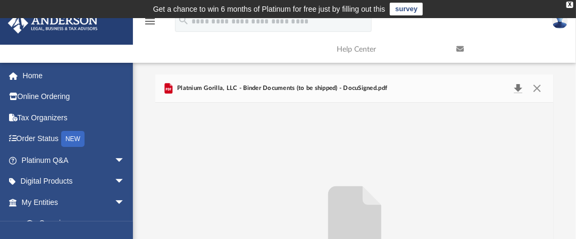
click at [519, 91] on button "Download" at bounding box center [517, 88] width 19 height 15
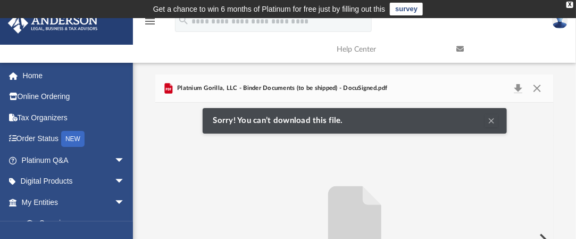
click at [488, 120] on button "Clear Notification" at bounding box center [491, 120] width 13 height 13
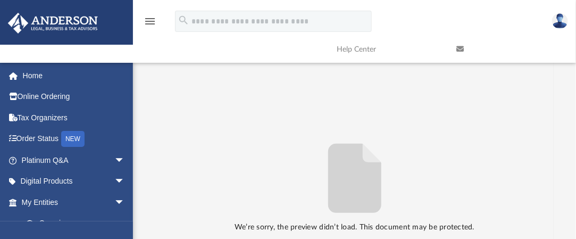
scroll to position [64, 0]
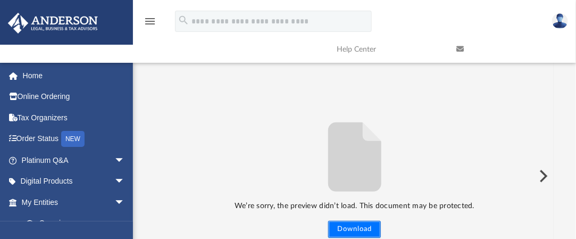
click at [361, 229] on button "Download" at bounding box center [354, 229] width 53 height 17
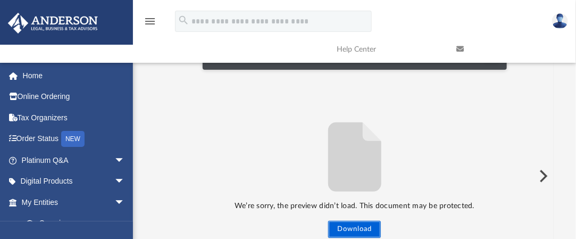
scroll to position [0, 0]
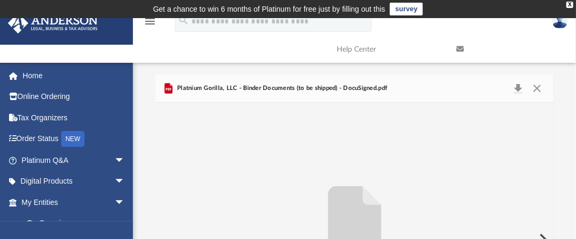
click at [315, 89] on span "Platnium Gorilla, LLC - Binder Documents (to be shipped) - DocuSigned.pdf" at bounding box center [281, 88] width 213 height 10
click at [535, 87] on button "Close" at bounding box center [537, 88] width 19 height 15
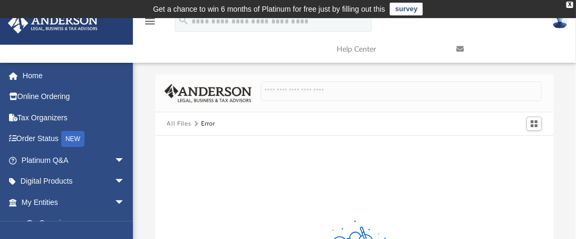
click at [177, 121] on button "All Files" at bounding box center [179, 124] width 24 height 10
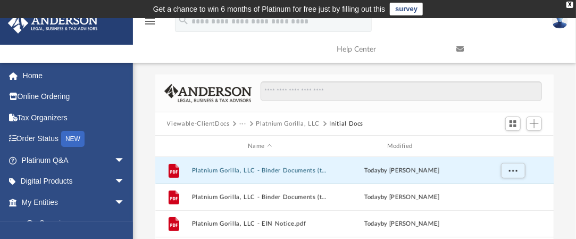
scroll to position [233, 390]
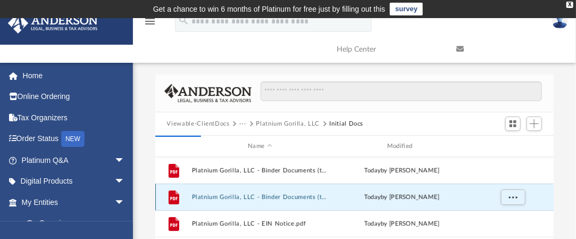
click at [244, 195] on button "Platnium Gorilla, LLC - Binder Documents (to be shipped).pdf" at bounding box center [259, 197] width 137 height 7
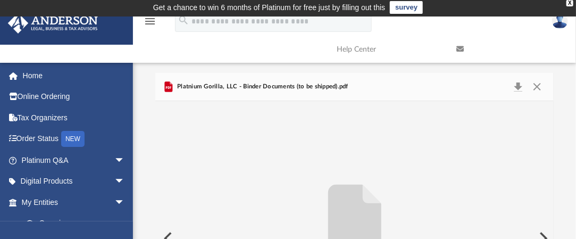
scroll to position [0, 0]
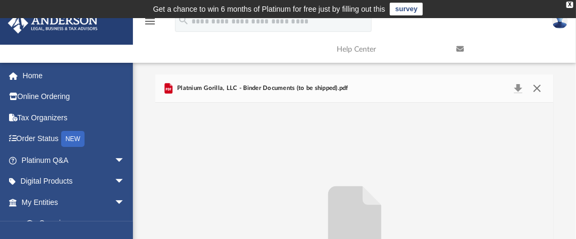
click at [536, 85] on button "Close" at bounding box center [537, 88] width 19 height 15
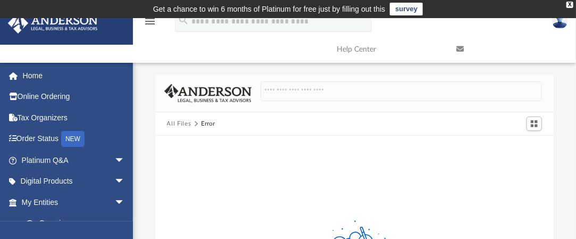
scroll to position [208, 0]
